Goal: Find specific page/section: Find specific page/section

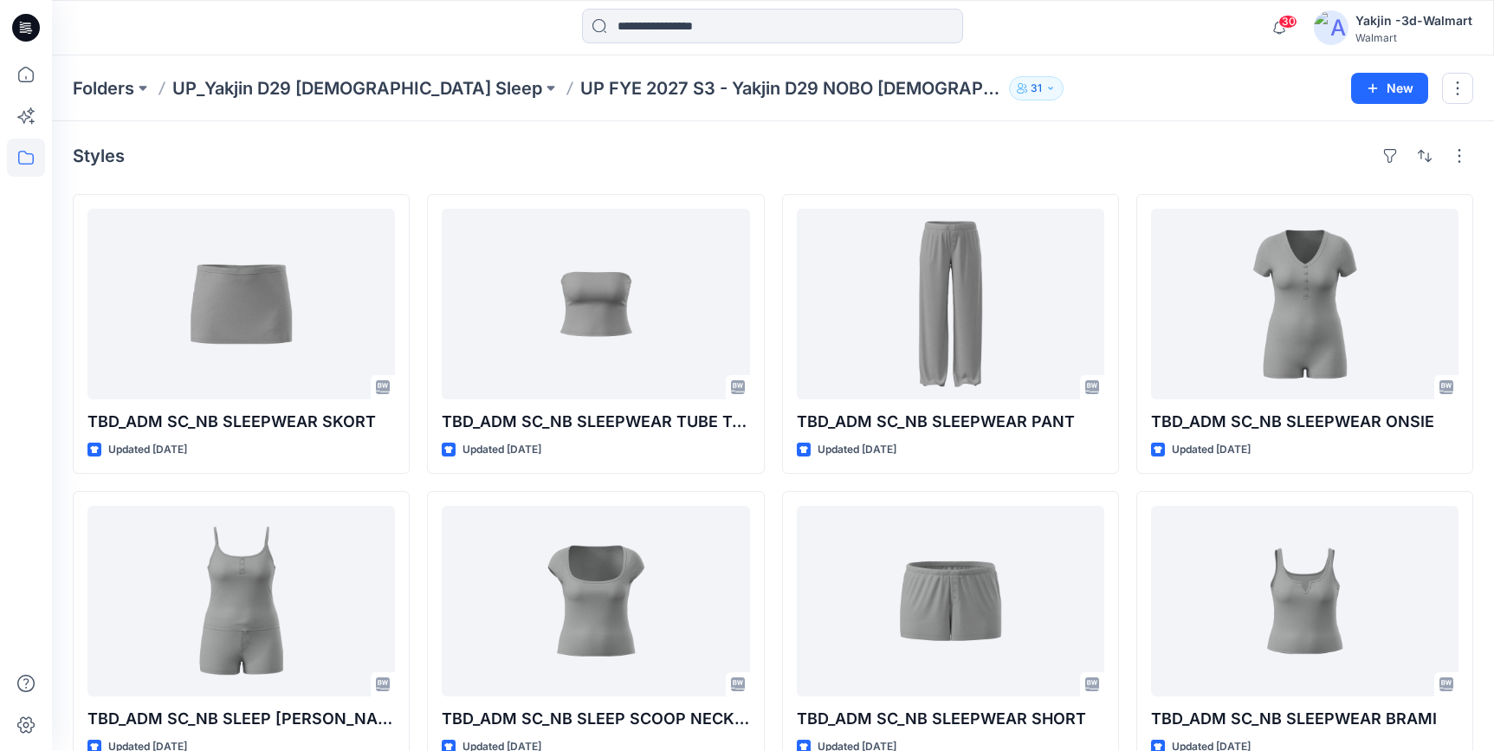
scroll to position [317, 0]
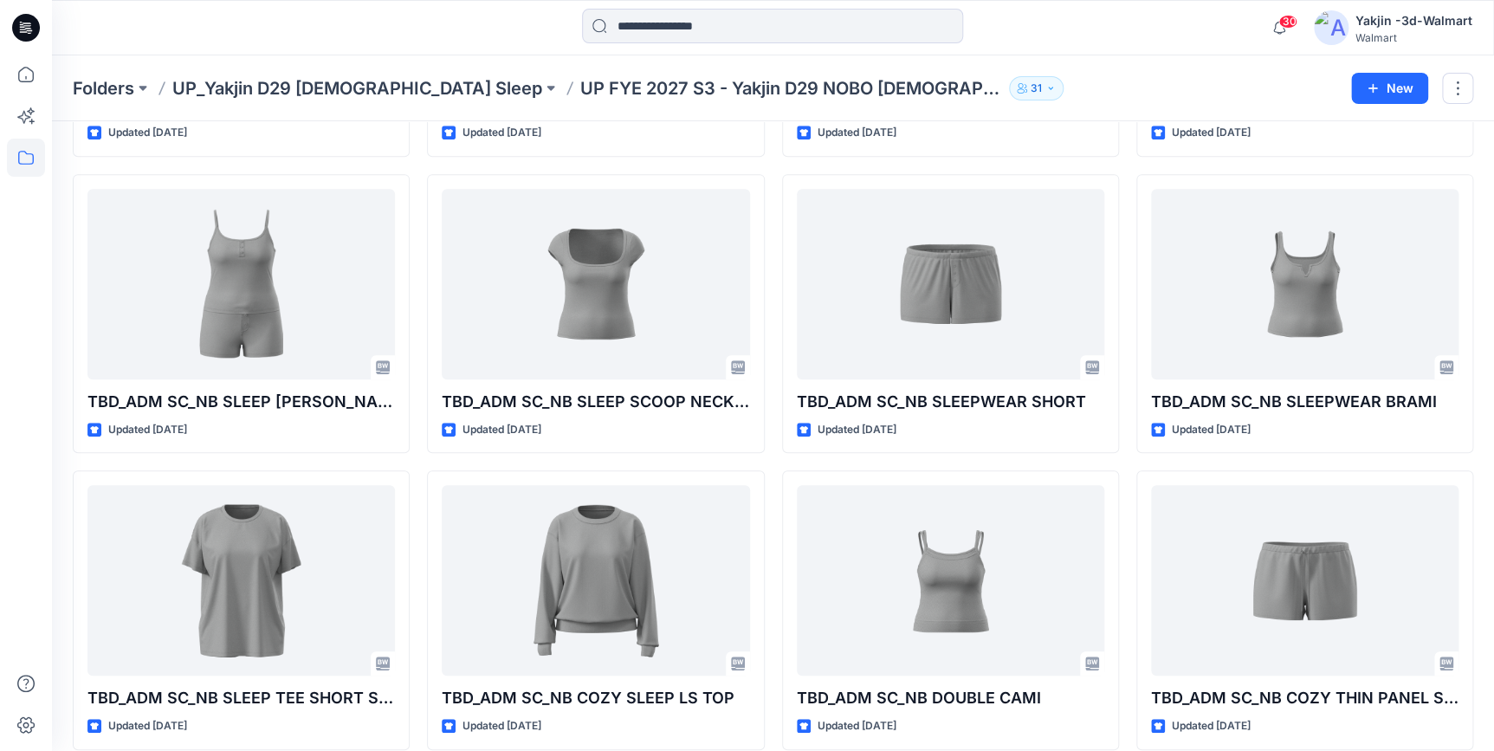
drag, startPoint x: 24, startPoint y: 22, endPoint x: 42, endPoint y: 25, distance: 17.7
click at [24, 22] on icon at bounding box center [26, 28] width 28 height 28
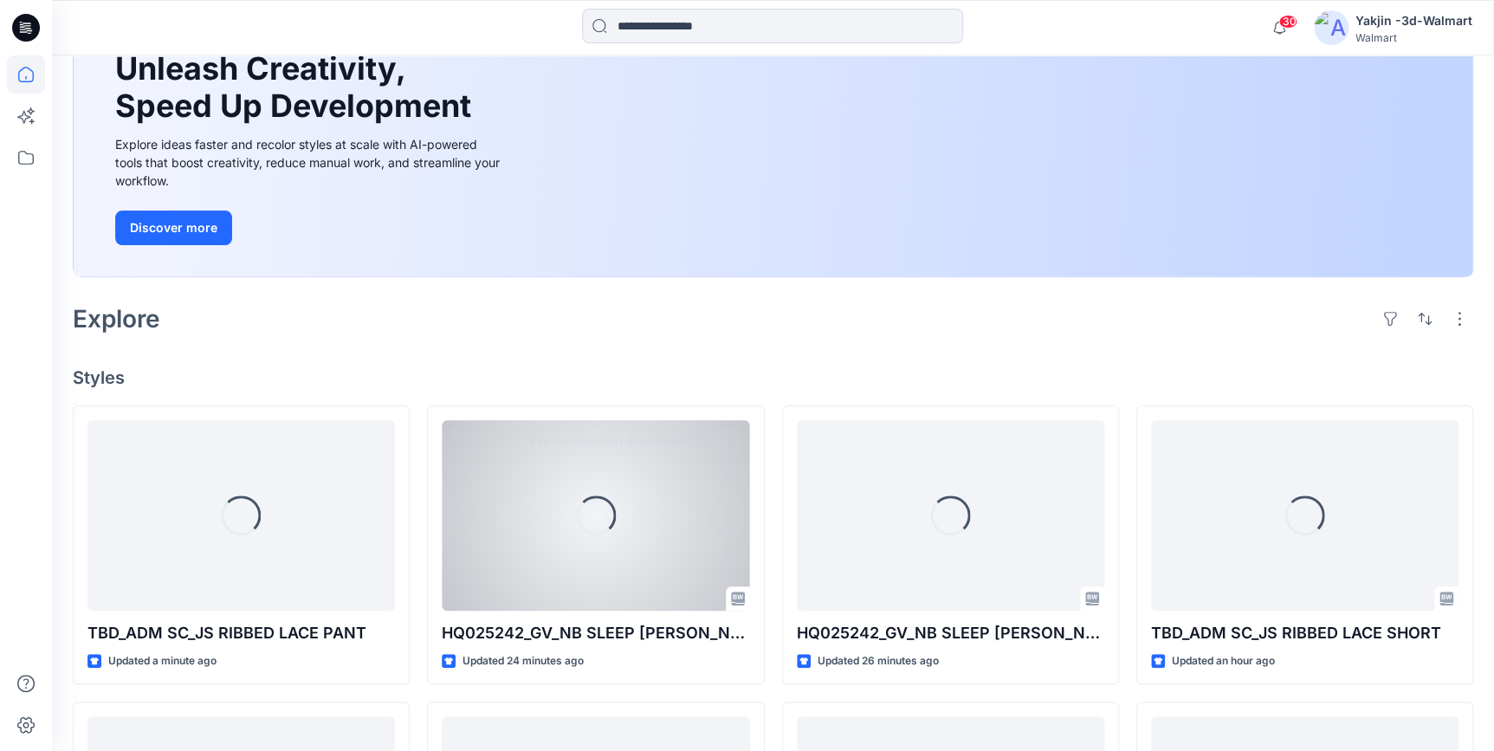
scroll to position [317, 0]
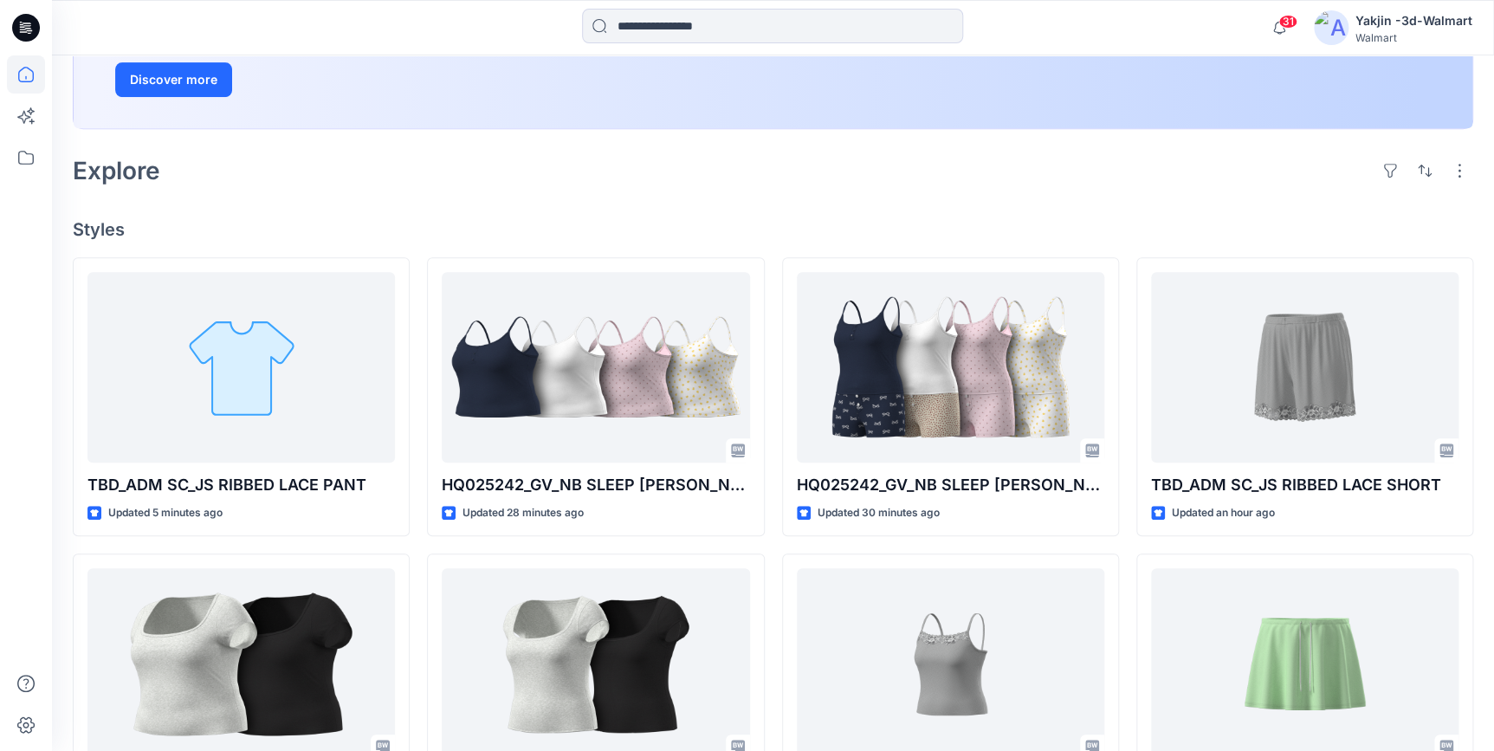
click at [295, 198] on div "Welcome back, Yakjin New New Unleash Creativity, Speed Up Development Explore i…" at bounding box center [773, 475] width 1442 height 1474
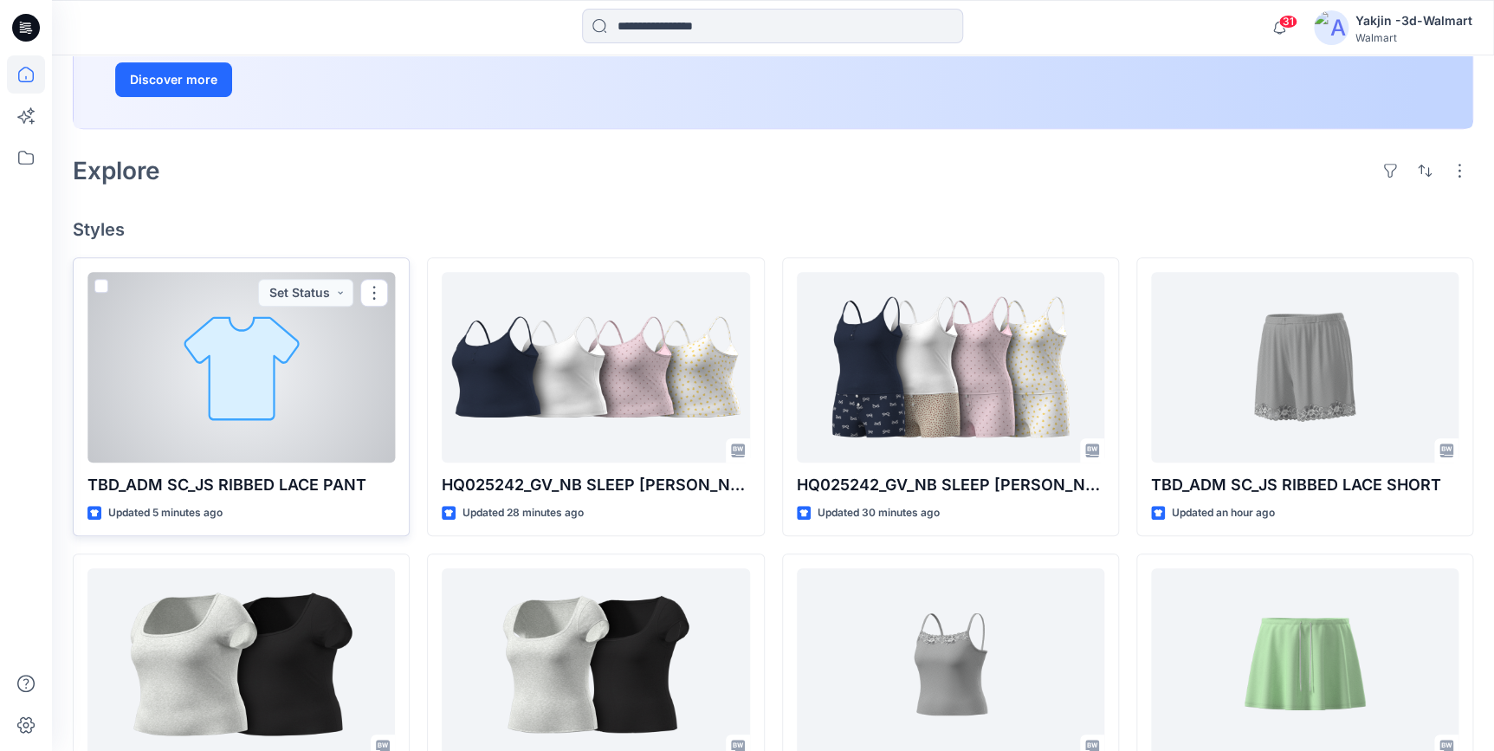
click at [219, 376] on div at bounding box center [241, 367] width 308 height 191
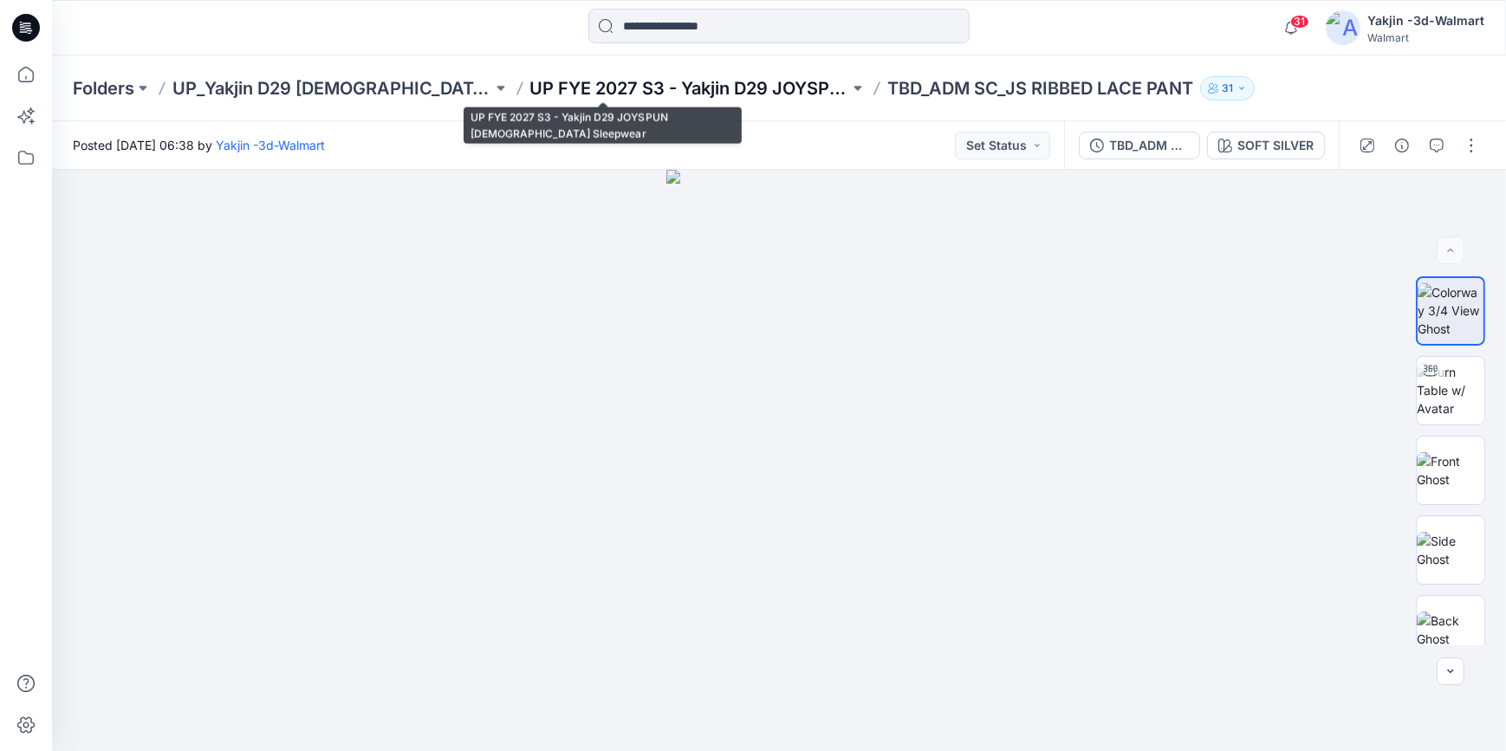
click at [645, 83] on p "UP FYE 2027 S3 - Yakjin D29 JOYSPUN [DEMOGRAPHIC_DATA] Sleepwear" at bounding box center [690, 88] width 320 height 24
